Goal: Task Accomplishment & Management: Manage account settings

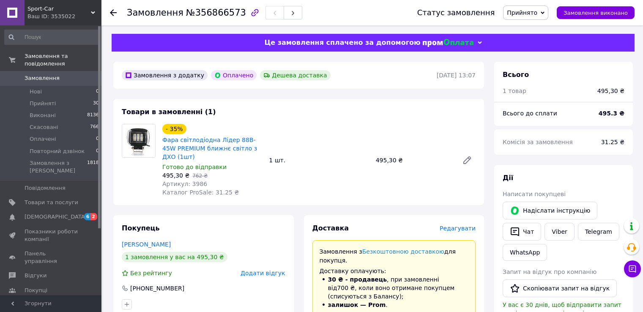
scroll to position [254, 0]
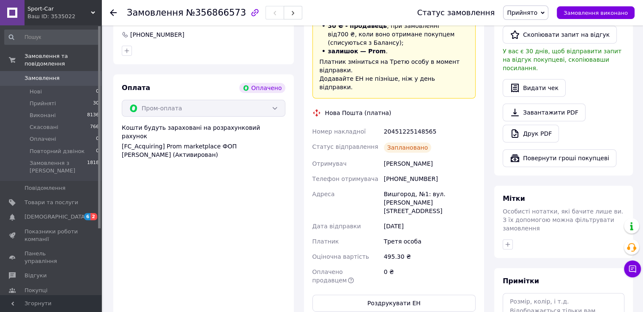
click at [112, 12] on use at bounding box center [113, 12] width 7 height 7
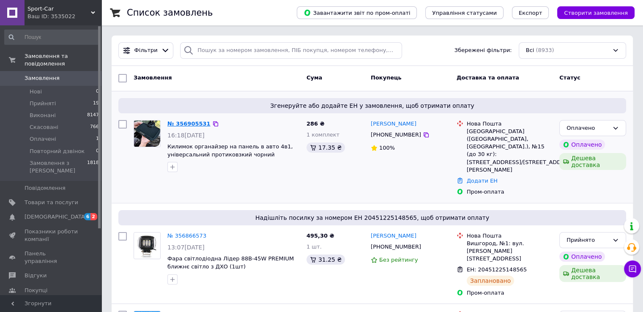
click at [184, 120] on link "№ 356905531" at bounding box center [188, 123] width 43 height 6
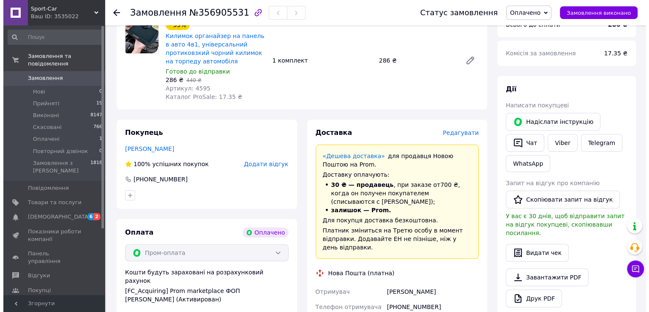
scroll to position [127, 0]
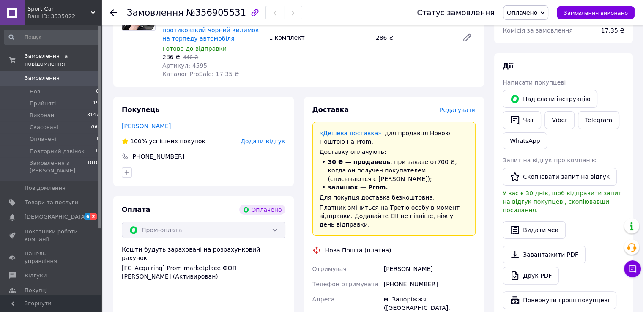
click at [460, 109] on span "Редагувати" at bounding box center [458, 110] width 36 height 7
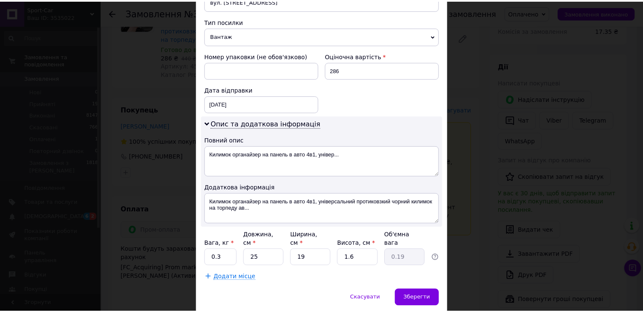
scroll to position [338, 0]
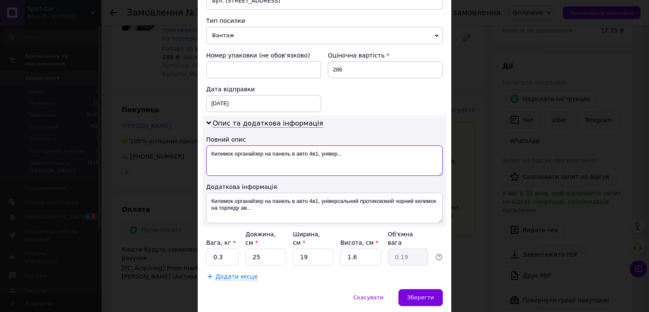
click at [262, 145] on textarea "Килимок органайзер на панель в авто 4в1, універ..." at bounding box center [324, 160] width 237 height 30
drag, startPoint x: 234, startPoint y: 134, endPoint x: 289, endPoint y: 134, distance: 55.4
click at [289, 145] on textarea "Килимок органайзер на панель в авто 4в1, універ..." at bounding box center [324, 160] width 237 height 30
drag, startPoint x: 260, startPoint y: 133, endPoint x: 285, endPoint y: 133, distance: 25.4
click at [285, 145] on textarea "Килимок в авто 4в1, універ..." at bounding box center [324, 160] width 237 height 30
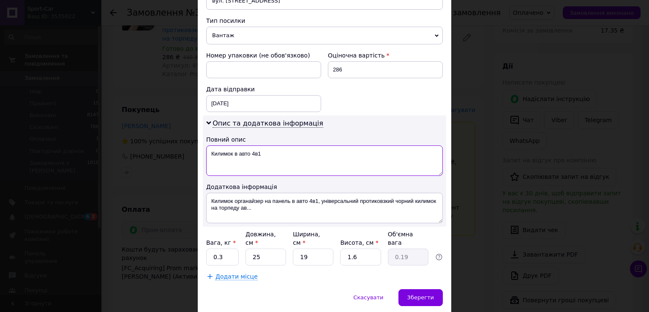
drag, startPoint x: 237, startPoint y: 137, endPoint x: 211, endPoint y: 139, distance: 26.7
click at [211, 145] on textarea "Килимок в авто 4в1" at bounding box center [324, 160] width 237 height 30
type textarea "Килимок в авто 4в1"
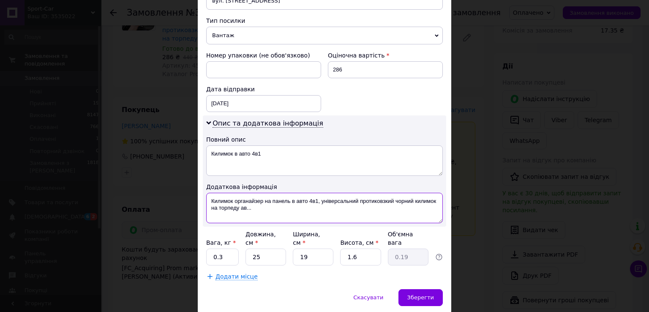
drag, startPoint x: 209, startPoint y: 181, endPoint x: 252, endPoint y: 194, distance: 44.9
click at [252, 194] on textarea "Килимок органайзер на панель в авто 4в1, універсальний протиковзкий чорний кили…" at bounding box center [324, 208] width 237 height 30
paste textarea "авто 4в1"
click at [252, 194] on textarea "Килимок в авто 4в1" at bounding box center [324, 208] width 237 height 30
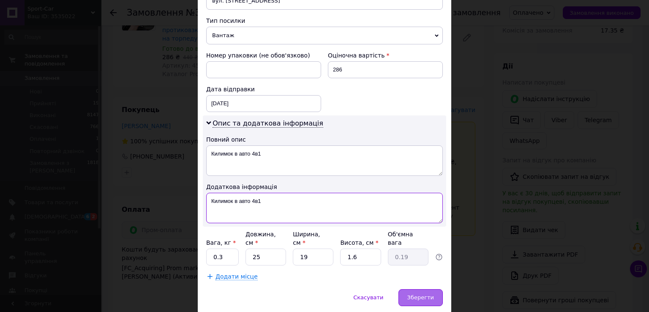
type textarea "Килимок в авто 4в1"
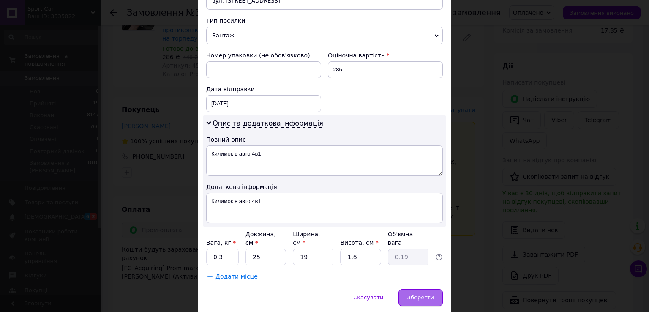
click at [426, 294] on span "Зберегти" at bounding box center [420, 297] width 27 height 6
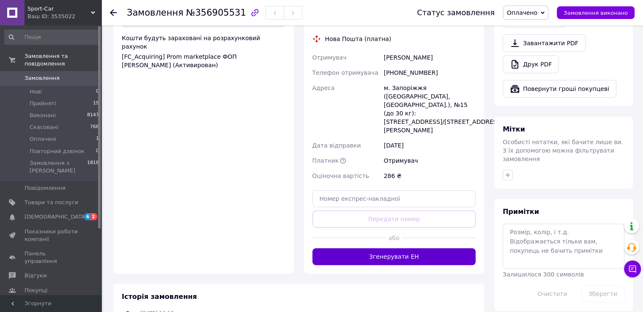
click at [380, 248] on button "Згенерувати ЕН" at bounding box center [394, 256] width 164 height 17
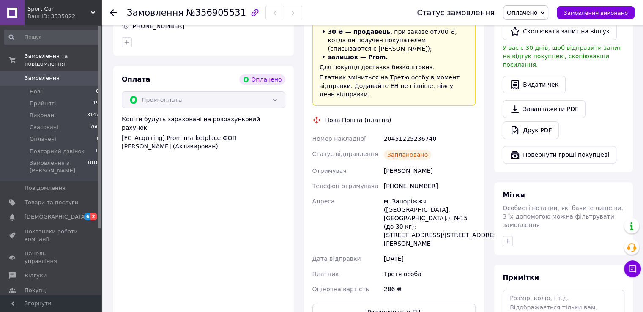
scroll to position [254, 0]
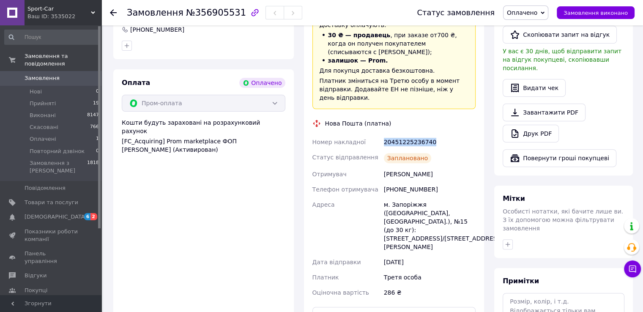
drag, startPoint x: 431, startPoint y: 135, endPoint x: 379, endPoint y: 137, distance: 52.4
click at [379, 137] on div "Номер накладної 20451225236740 Статус відправлення Заплановано Отримувач [PERSO…" at bounding box center [394, 217] width 167 height 166
copy div "Номер накладної 20451225236740"
